Goal: Transaction & Acquisition: Purchase product/service

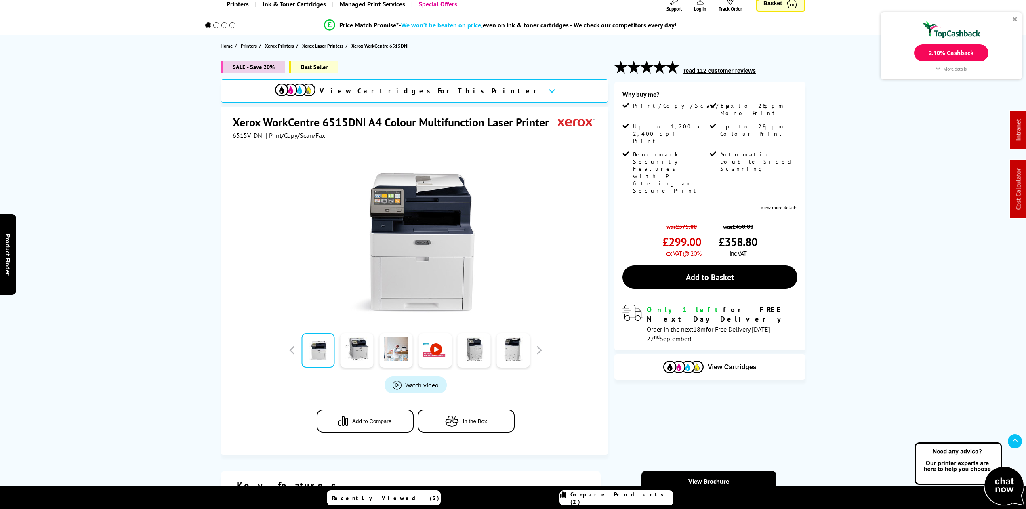
click at [438, 75] on div "SALE - Save 20% Best Seller" at bounding box center [415, 70] width 388 height 19
click at [438, 89] on span "View Cartridges For This Printer" at bounding box center [430, 90] width 222 height 9
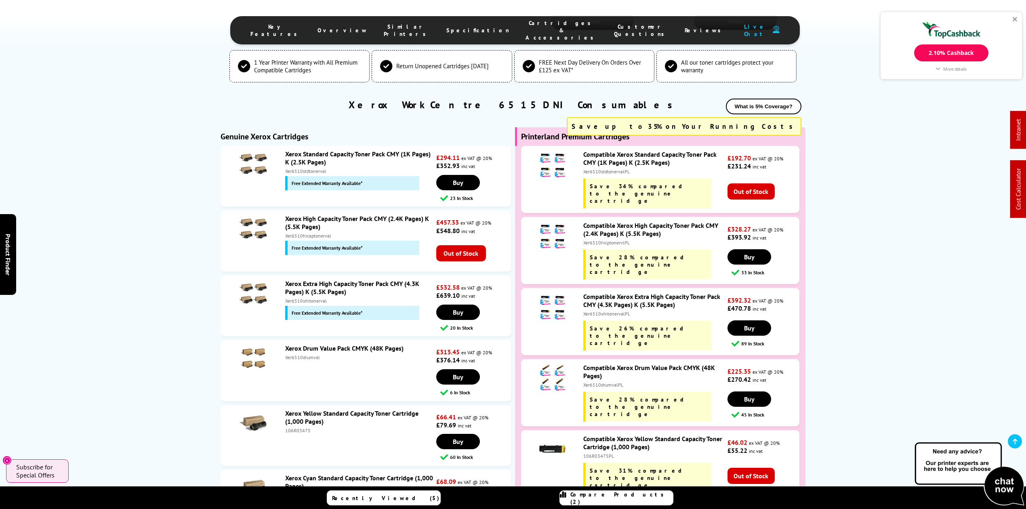
scroll to position [2438, 0]
